Goal: Transaction & Acquisition: Book appointment/travel/reservation

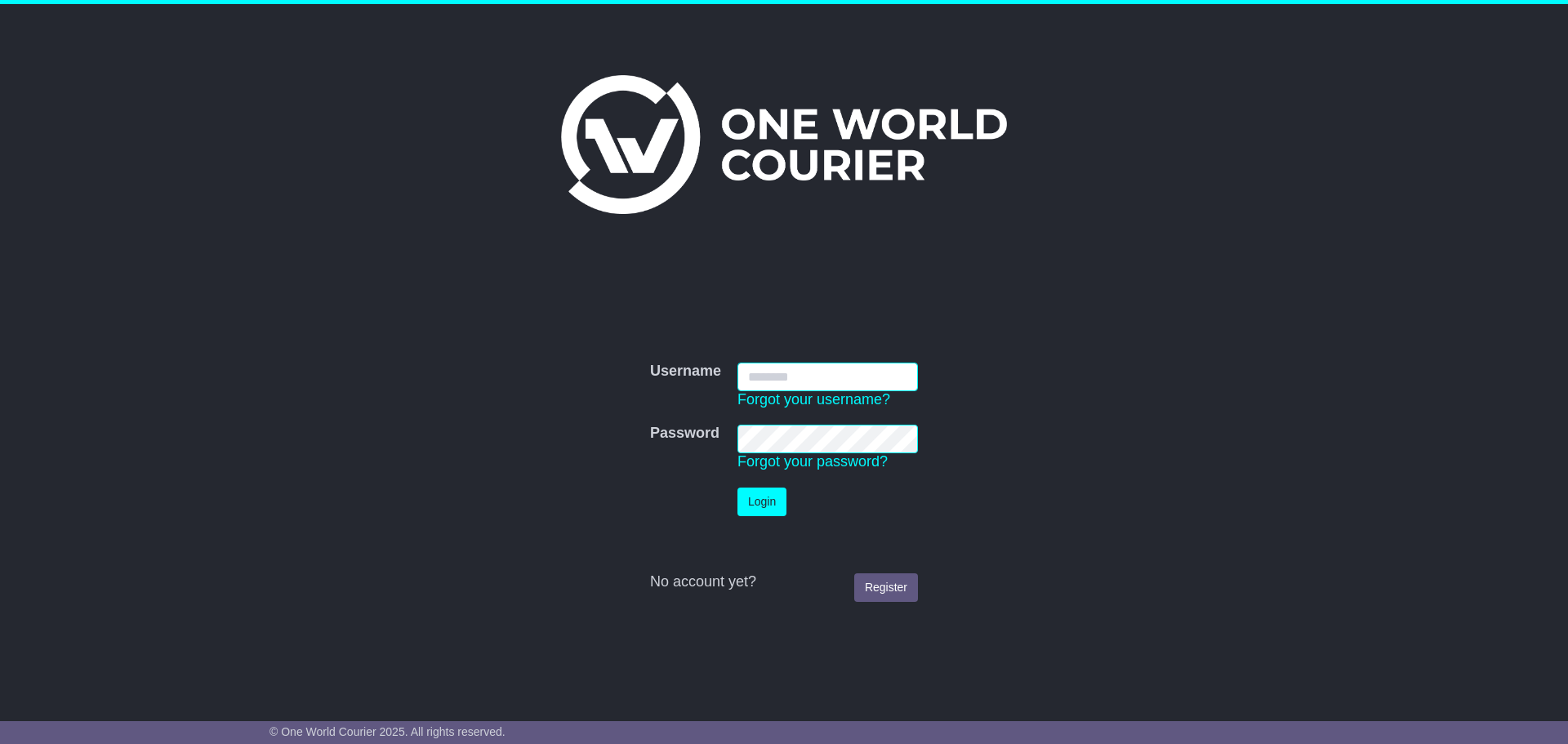
type input "**********"
click at [748, 501] on button "Login" at bounding box center [761, 501] width 49 height 29
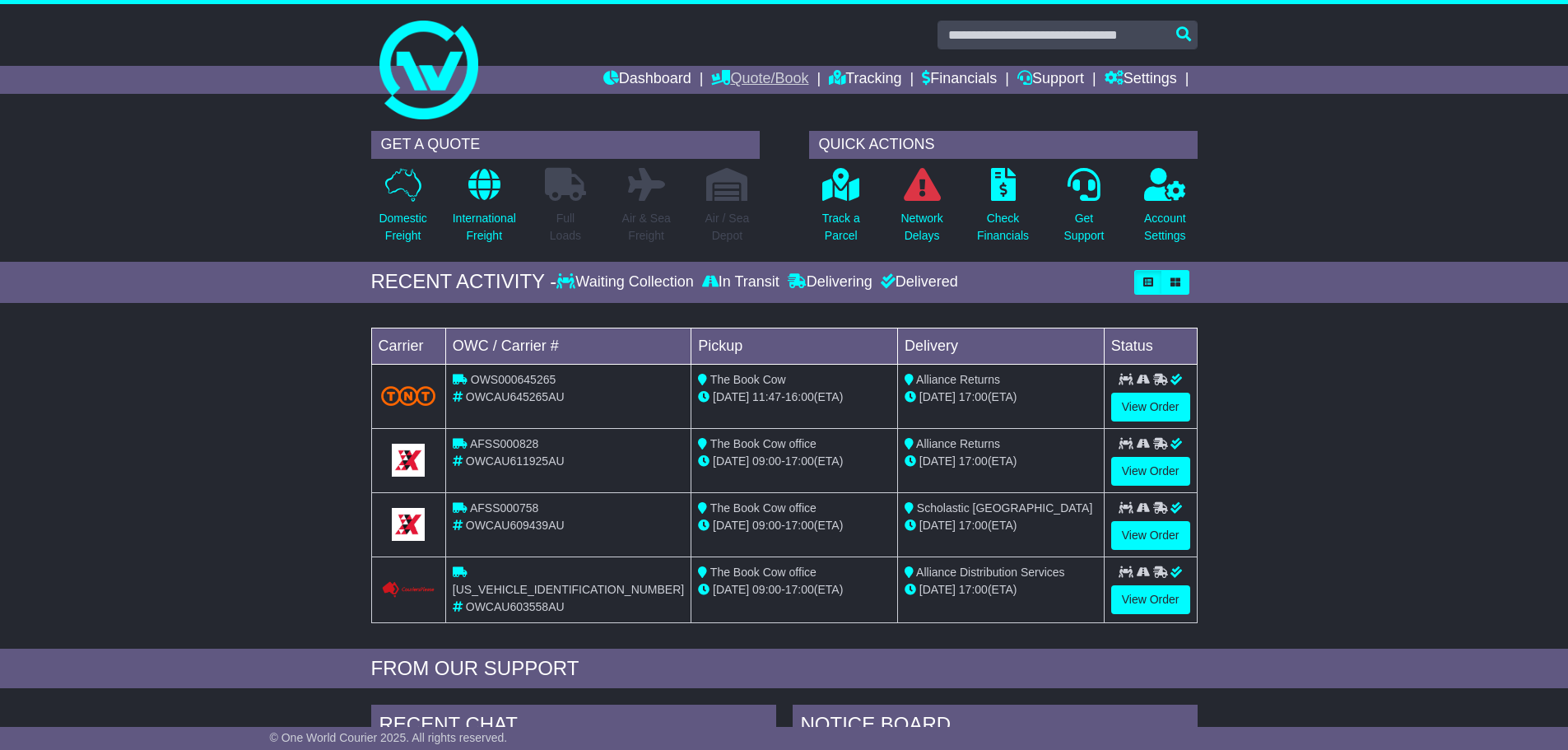
click at [730, 71] on link "Quote/Book" at bounding box center [760, 80] width 97 height 28
click at [717, 103] on link "Domestic" at bounding box center [777, 107] width 130 height 18
